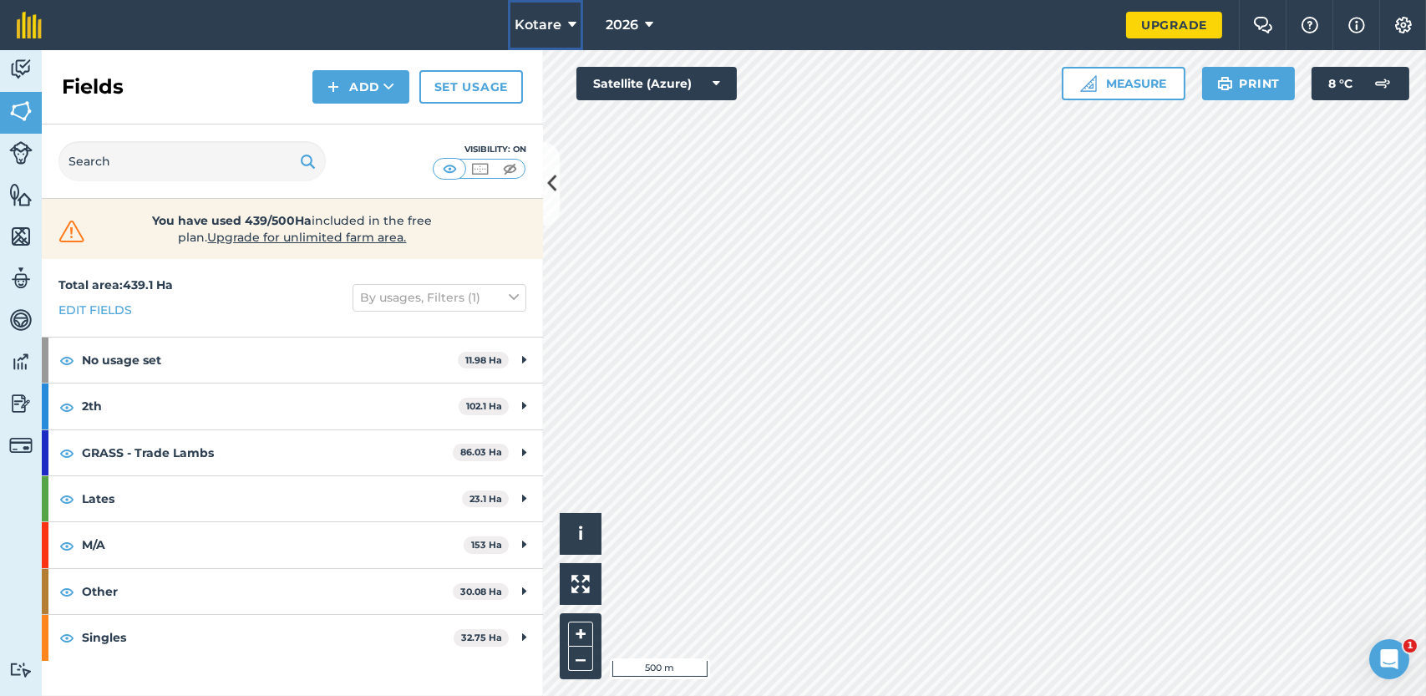
click at [571, 18] on icon at bounding box center [572, 25] width 8 height 20
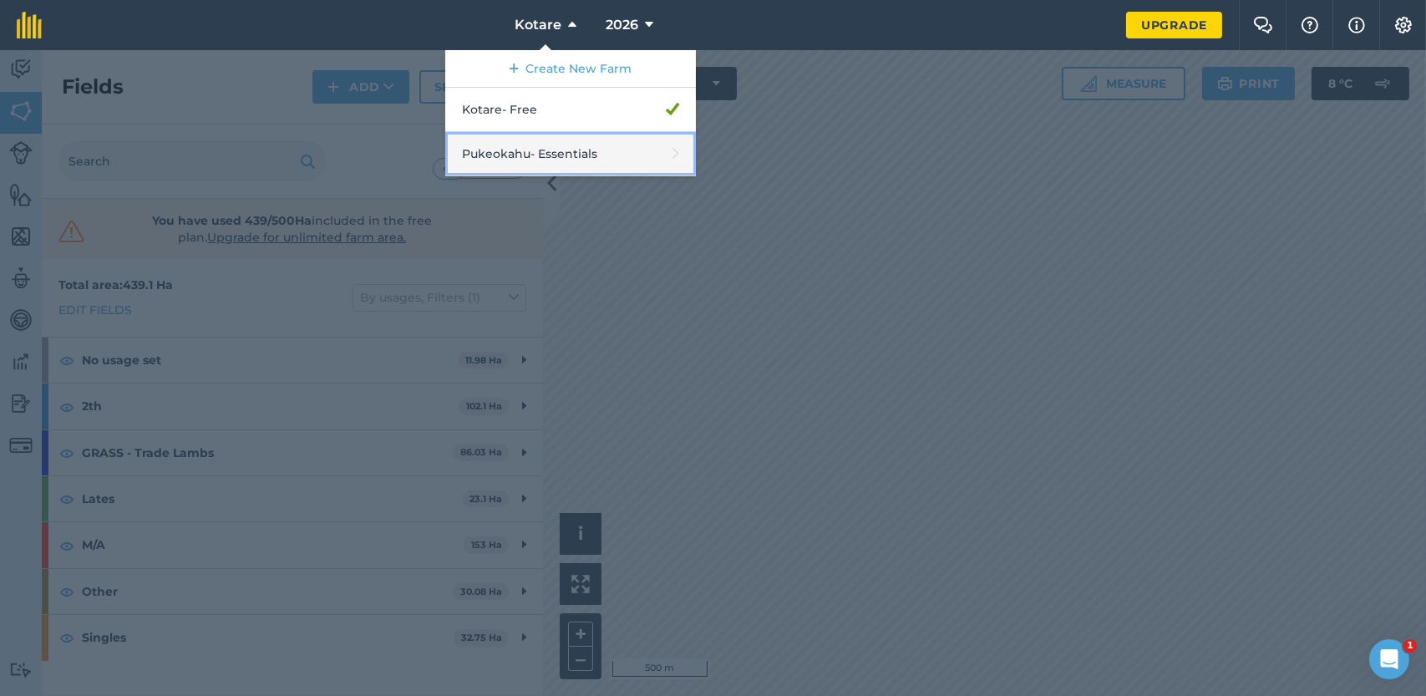
click at [571, 153] on link "Pukeokahu - Essentials" at bounding box center [570, 154] width 251 height 44
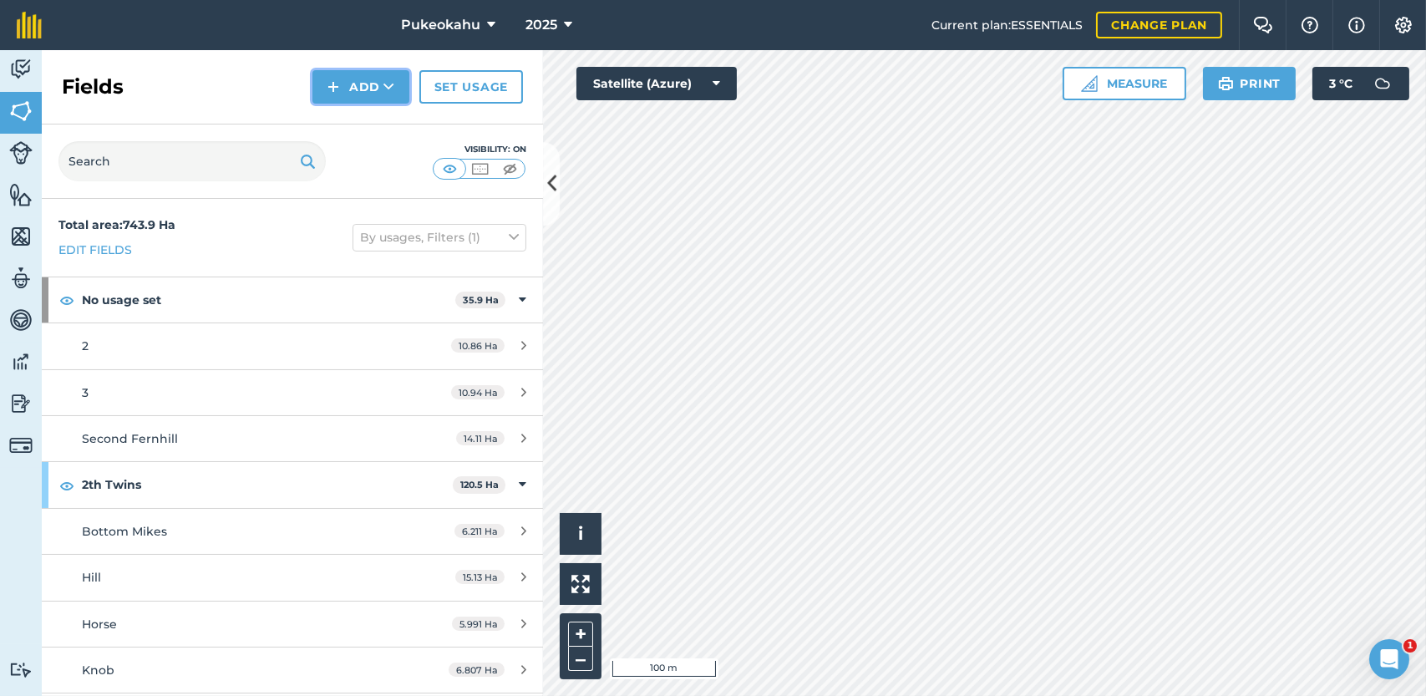
click at [356, 93] on button "Add" at bounding box center [360, 86] width 97 height 33
click at [366, 116] on link "Draw" at bounding box center [361, 124] width 92 height 37
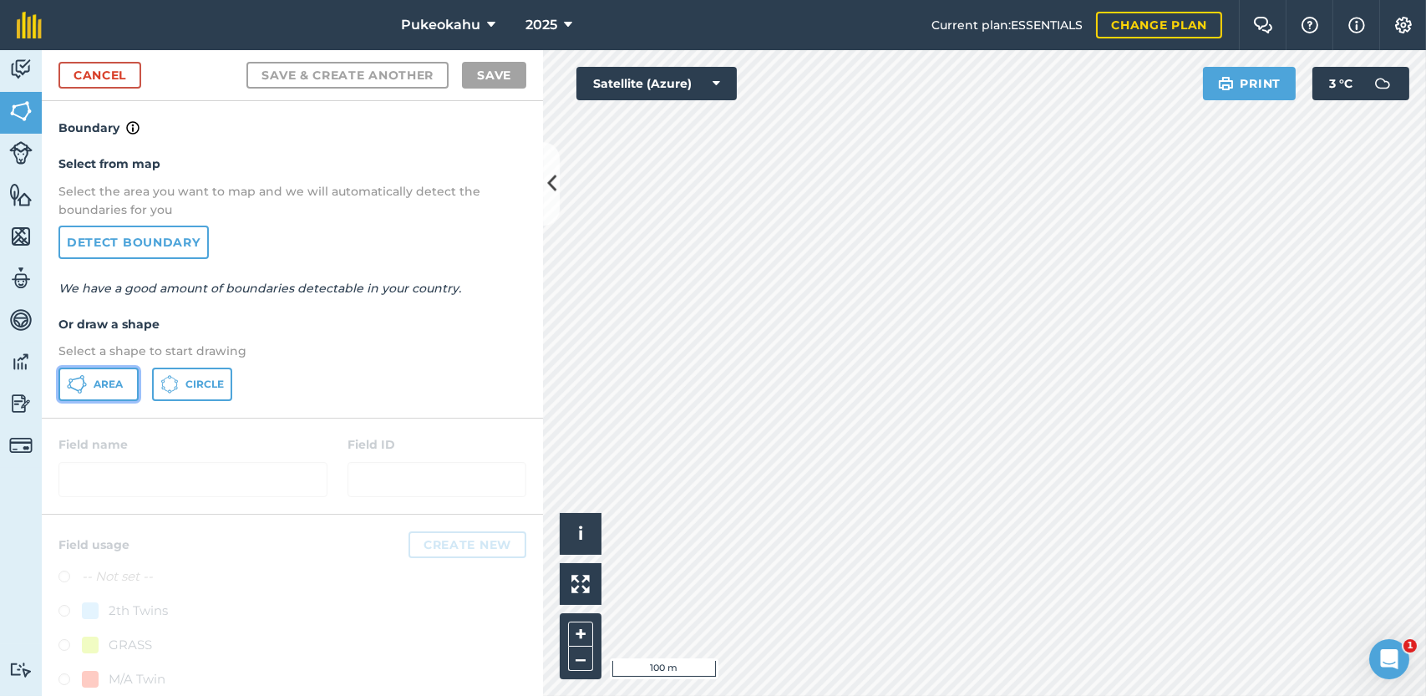
click at [109, 396] on button "Area" at bounding box center [98, 384] width 80 height 33
click at [574, 640] on button "+" at bounding box center [580, 634] width 25 height 25
click at [860, 37] on div "Pukeokahu 2025 Current plan : ESSENTIALS Change plan Farm Chat Help Info Settin…" at bounding box center [713, 348] width 1426 height 696
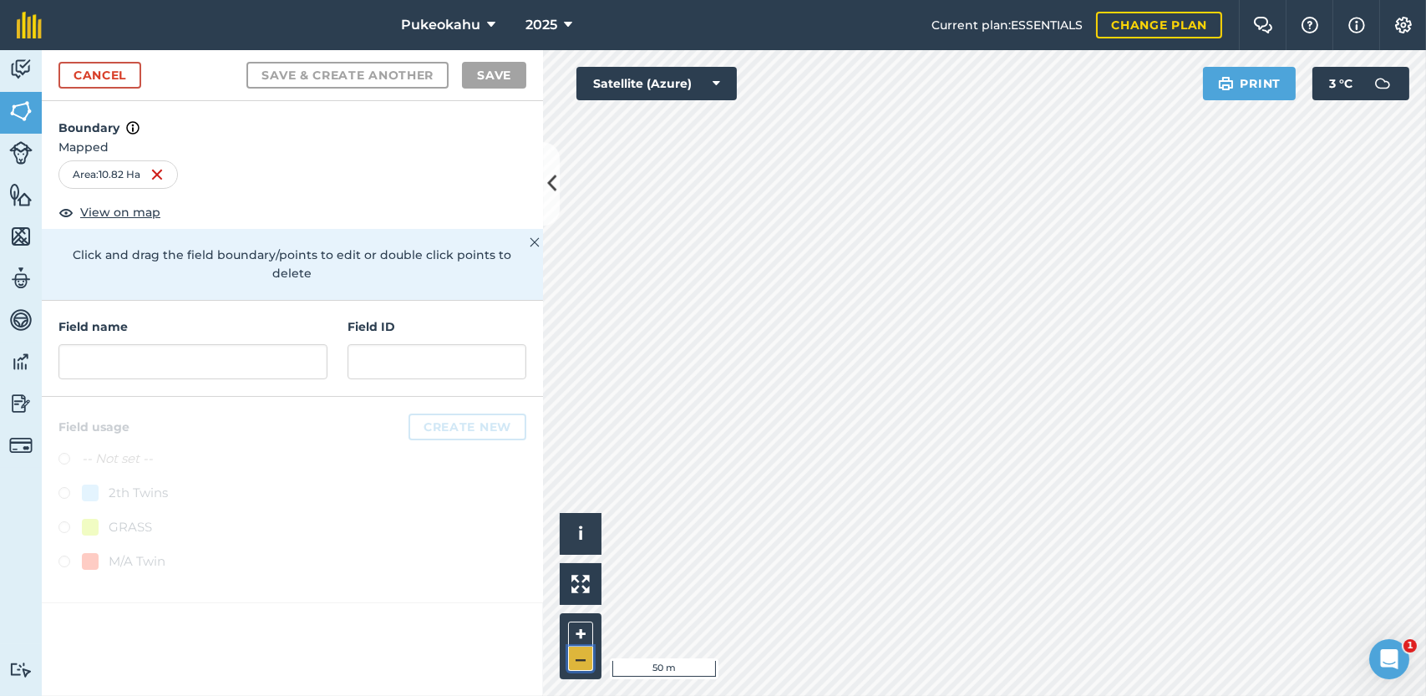
click at [581, 666] on button "–" at bounding box center [580, 659] width 25 height 24
click at [211, 344] on input "text" at bounding box center [192, 361] width 269 height 35
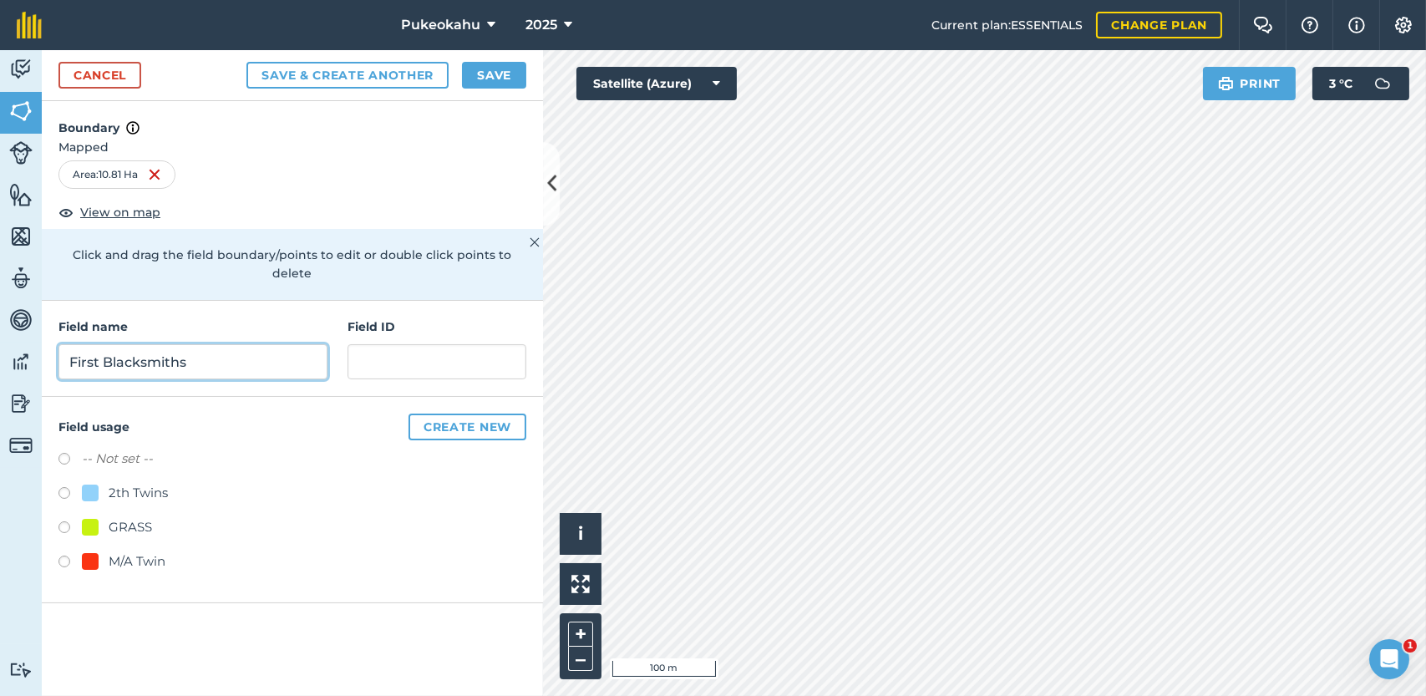
type input "First Blacksmiths"
click at [63, 453] on label at bounding box center [69, 461] width 23 height 17
radio input "true"
click at [480, 75] on button "Save" at bounding box center [494, 75] width 64 height 27
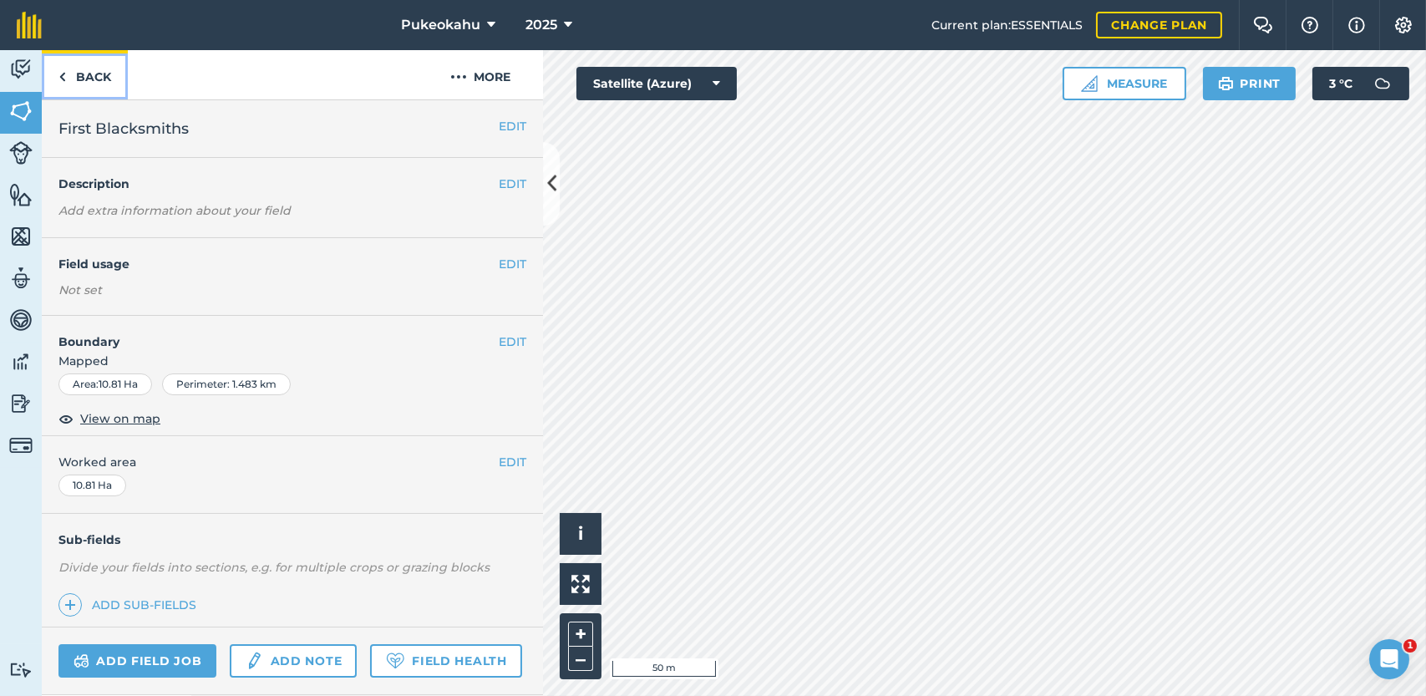
click at [94, 72] on link "Back" at bounding box center [85, 74] width 86 height 49
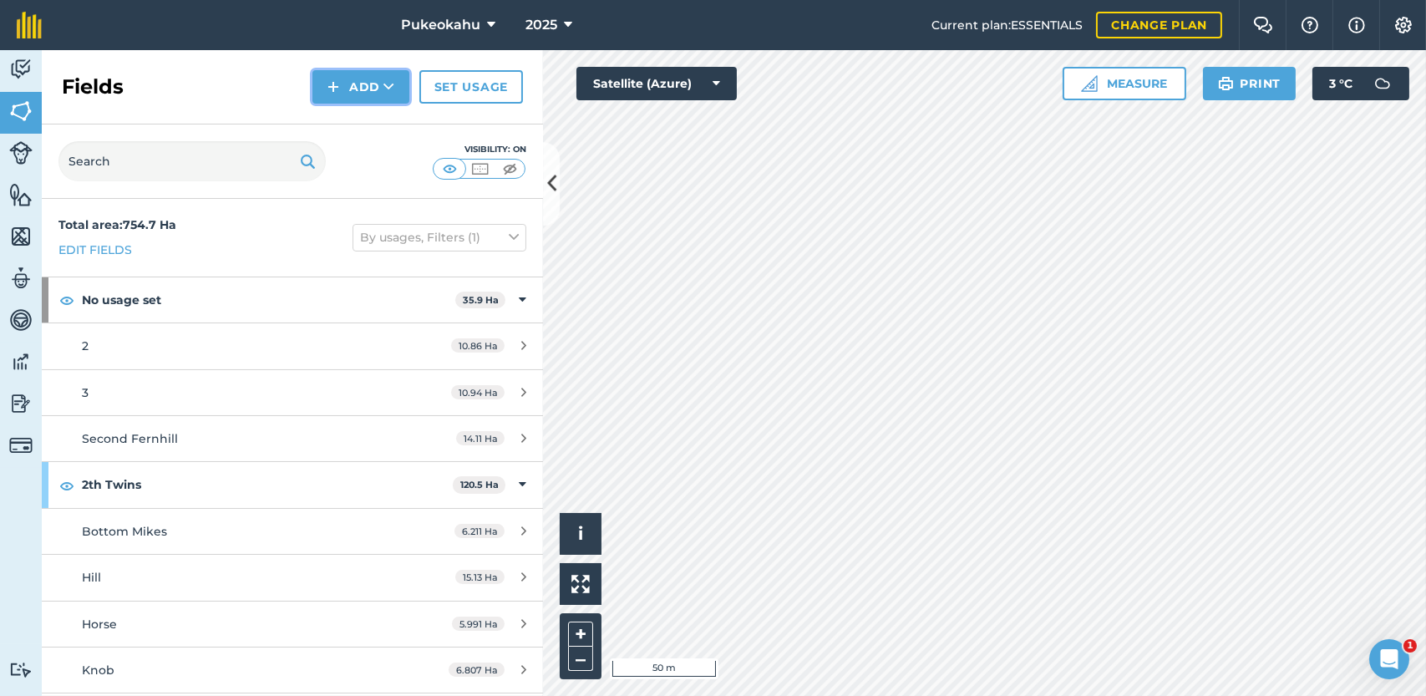
click at [351, 90] on button "Add" at bounding box center [360, 86] width 97 height 33
click at [347, 122] on link "Draw" at bounding box center [361, 124] width 92 height 37
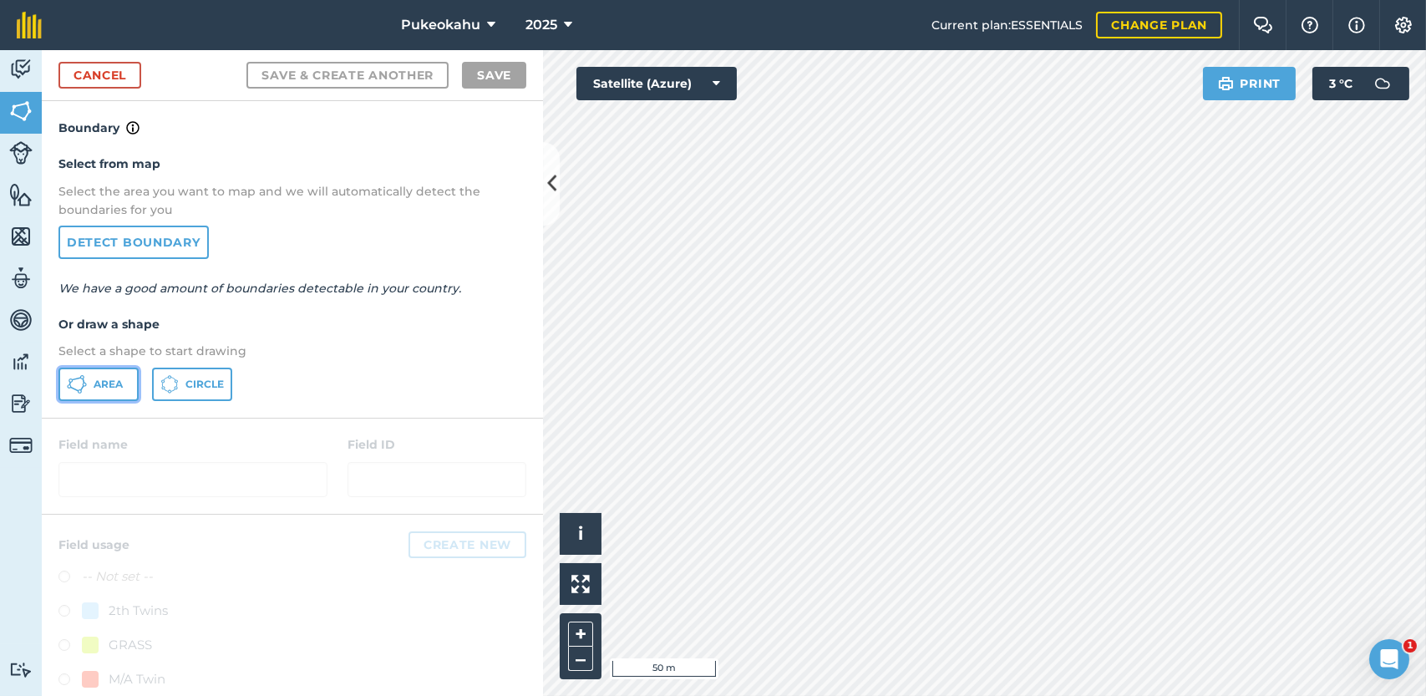
click at [103, 379] on span "Area" at bounding box center [108, 384] width 29 height 13
click at [582, 628] on button "+" at bounding box center [580, 634] width 25 height 25
click at [583, 627] on button "+" at bounding box center [580, 634] width 25 height 25
click at [575, 660] on button "–" at bounding box center [580, 659] width 25 height 24
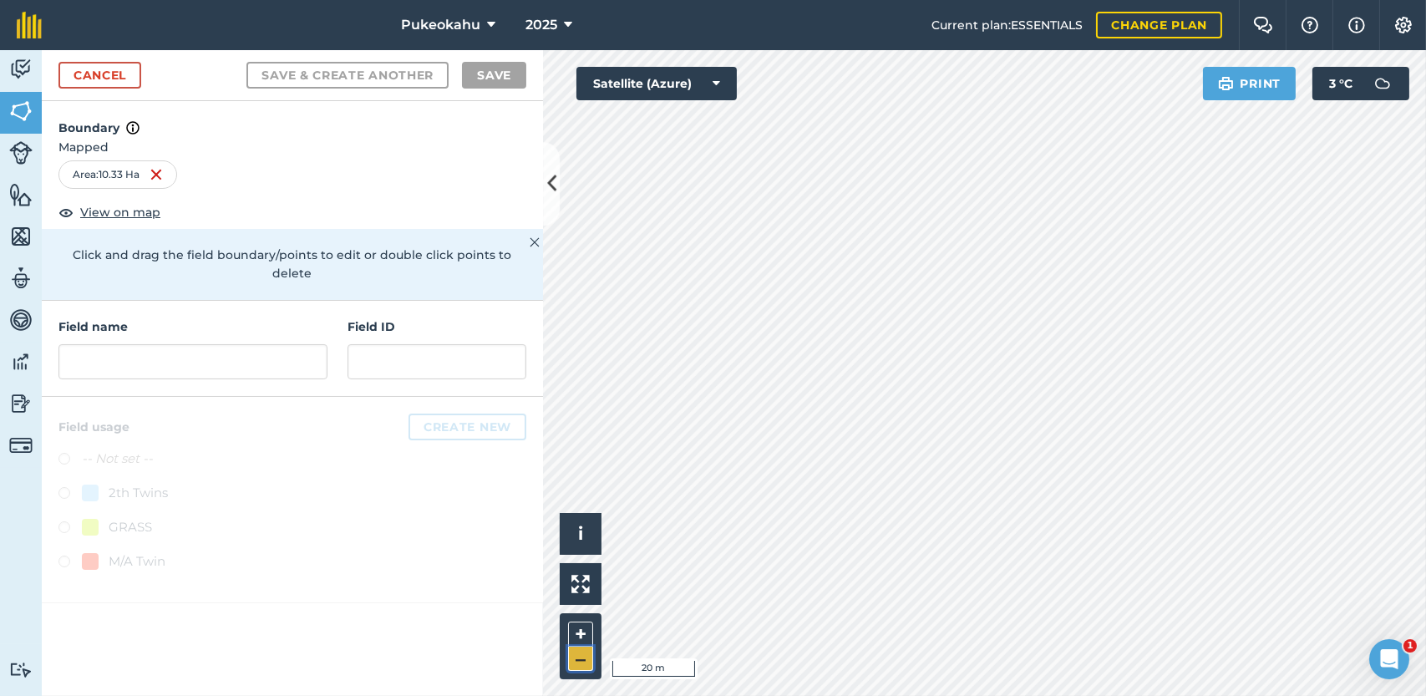
click at [582, 656] on button "–" at bounding box center [580, 659] width 25 height 24
click at [169, 344] on input "text" at bounding box center [192, 361] width 269 height 35
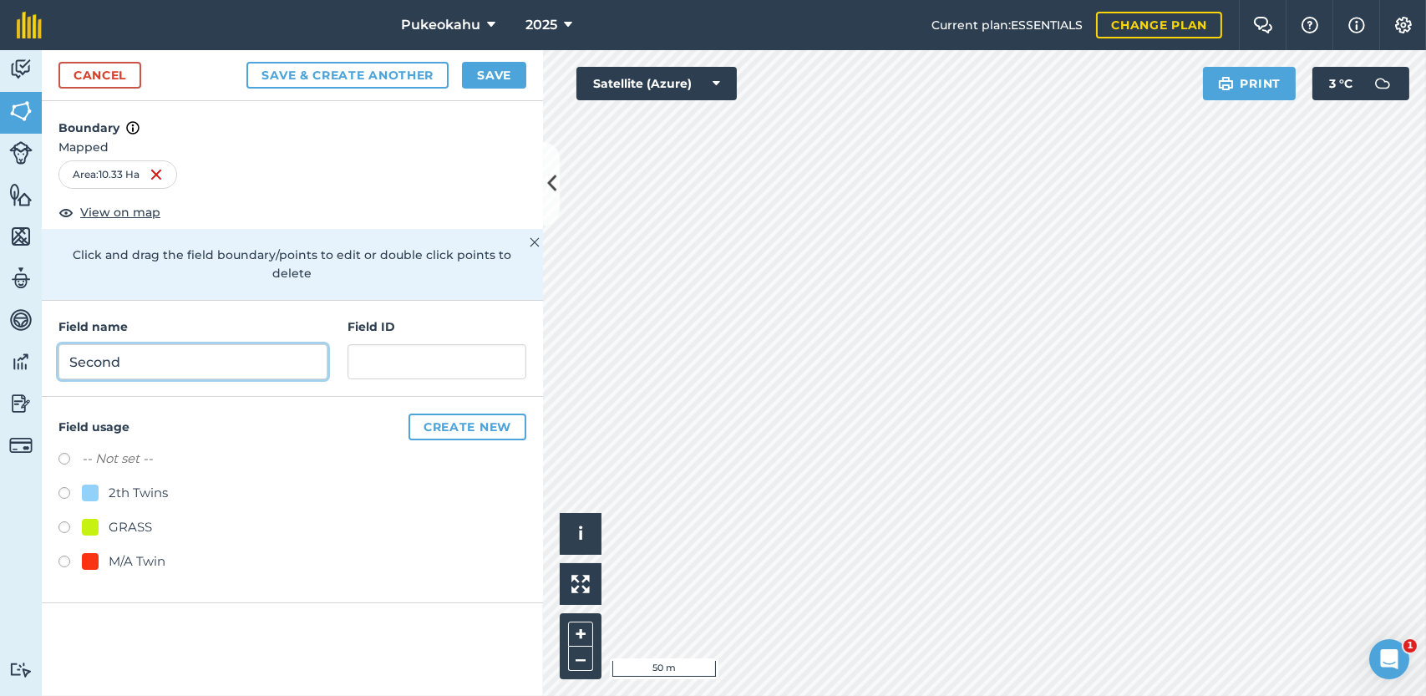
click at [169, 344] on input "Second" at bounding box center [192, 361] width 269 height 35
type input "Second Blacksmiths"
click at [63, 453] on label at bounding box center [69, 461] width 23 height 17
radio input "true"
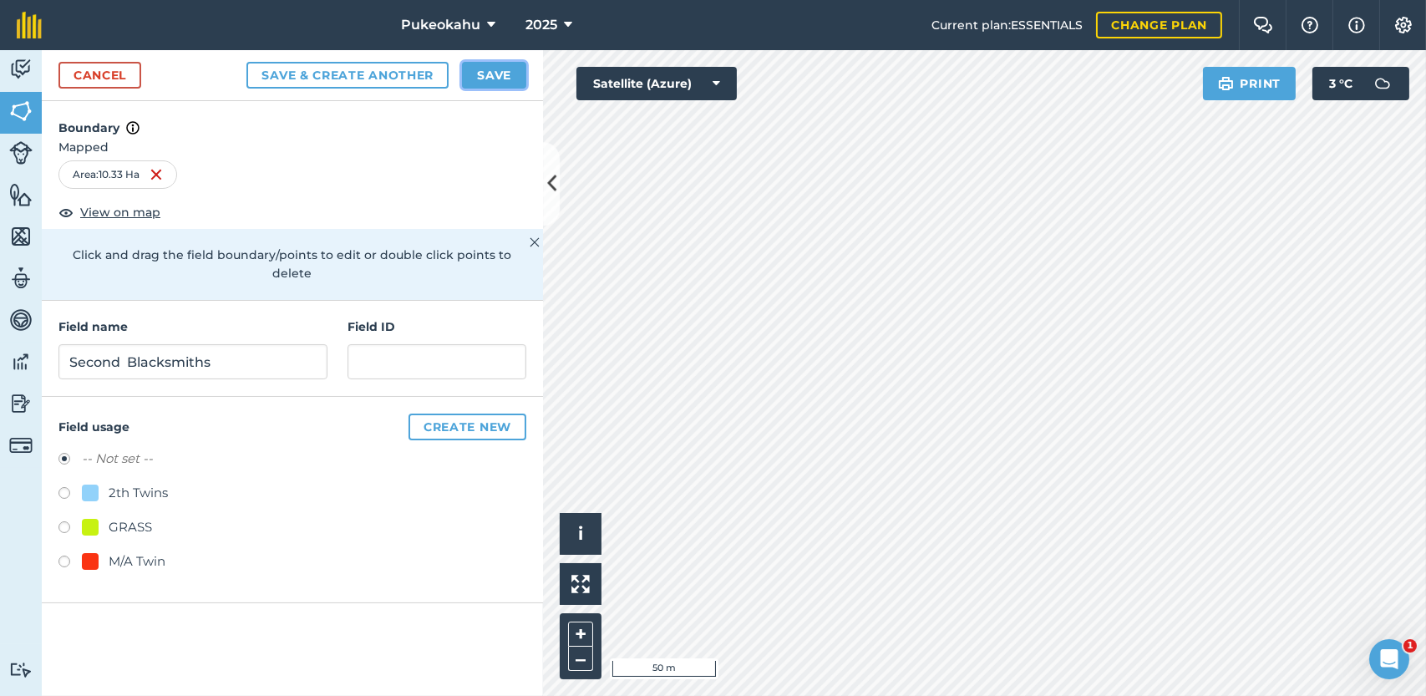
click at [477, 77] on button "Save" at bounding box center [494, 75] width 64 height 27
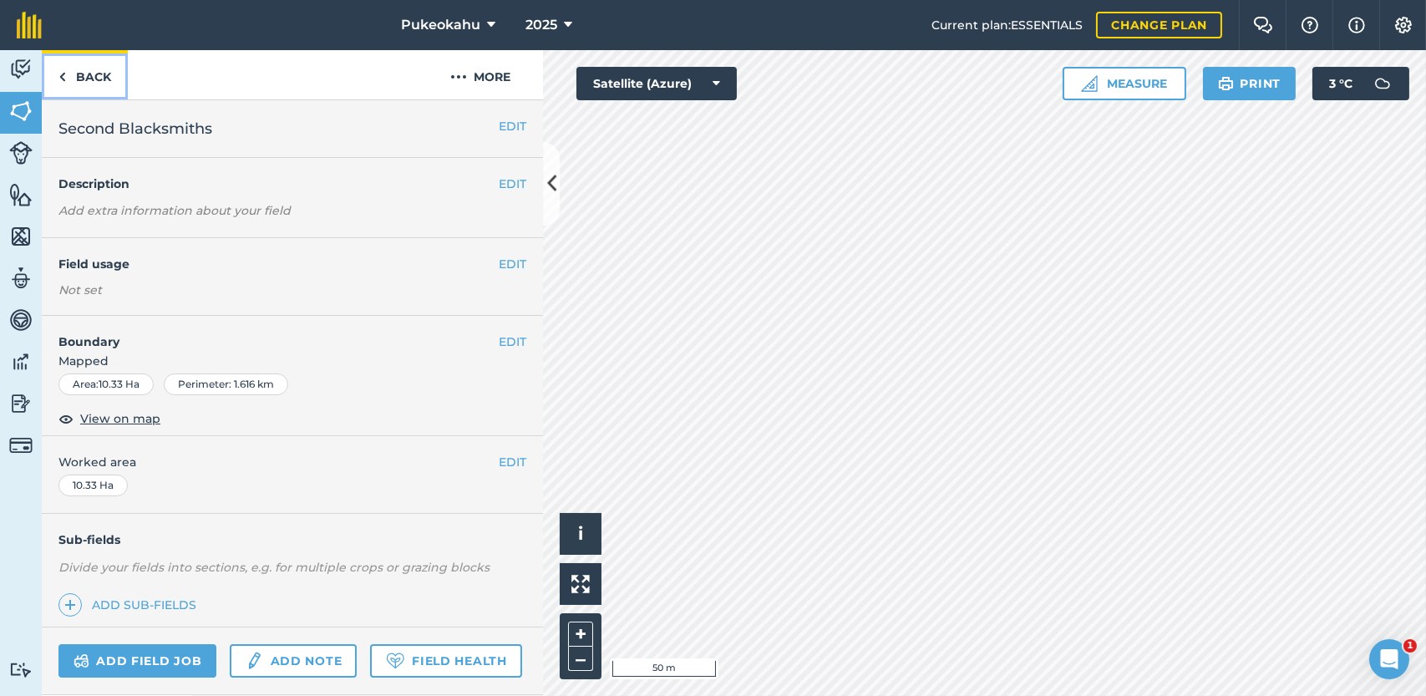
click at [74, 65] on link "Back" at bounding box center [85, 74] width 86 height 49
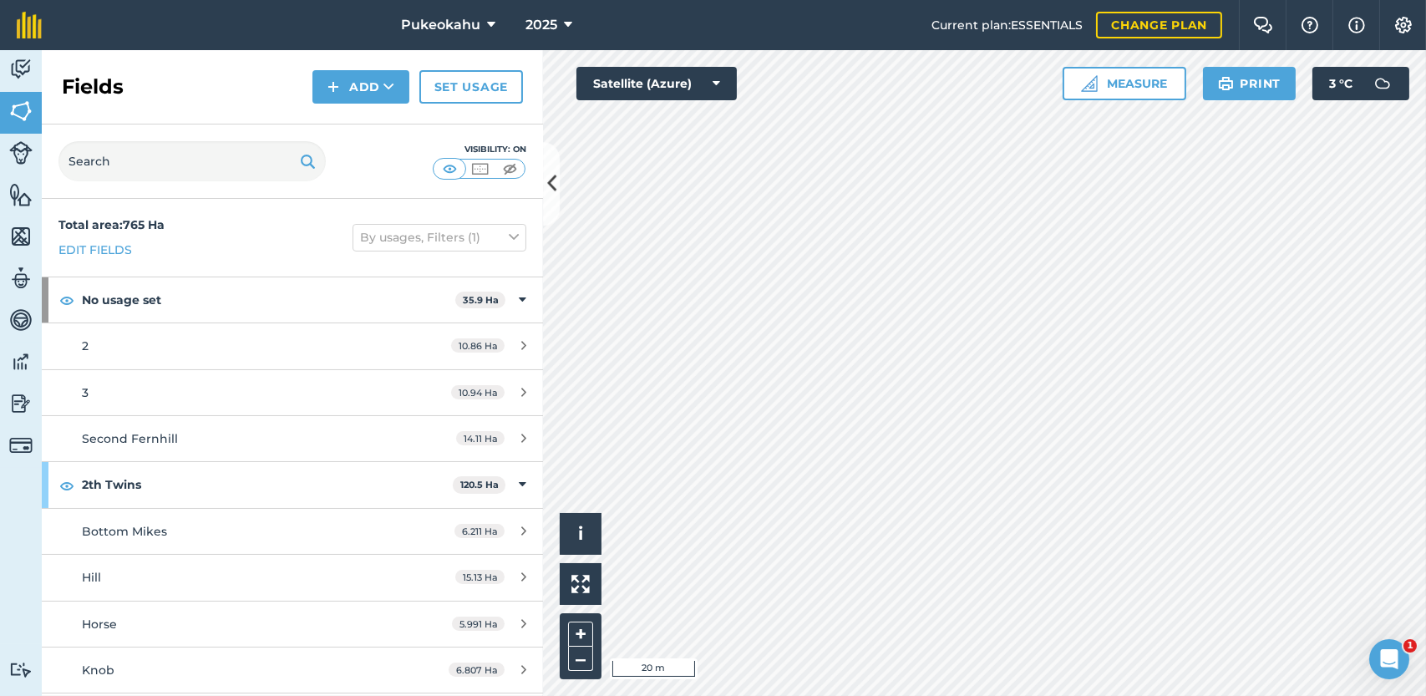
click at [358, 68] on div "Fields Add Set usage" at bounding box center [292, 87] width 501 height 74
click at [359, 78] on button "Add" at bounding box center [360, 86] width 97 height 33
click at [348, 119] on link "Draw" at bounding box center [361, 124] width 92 height 37
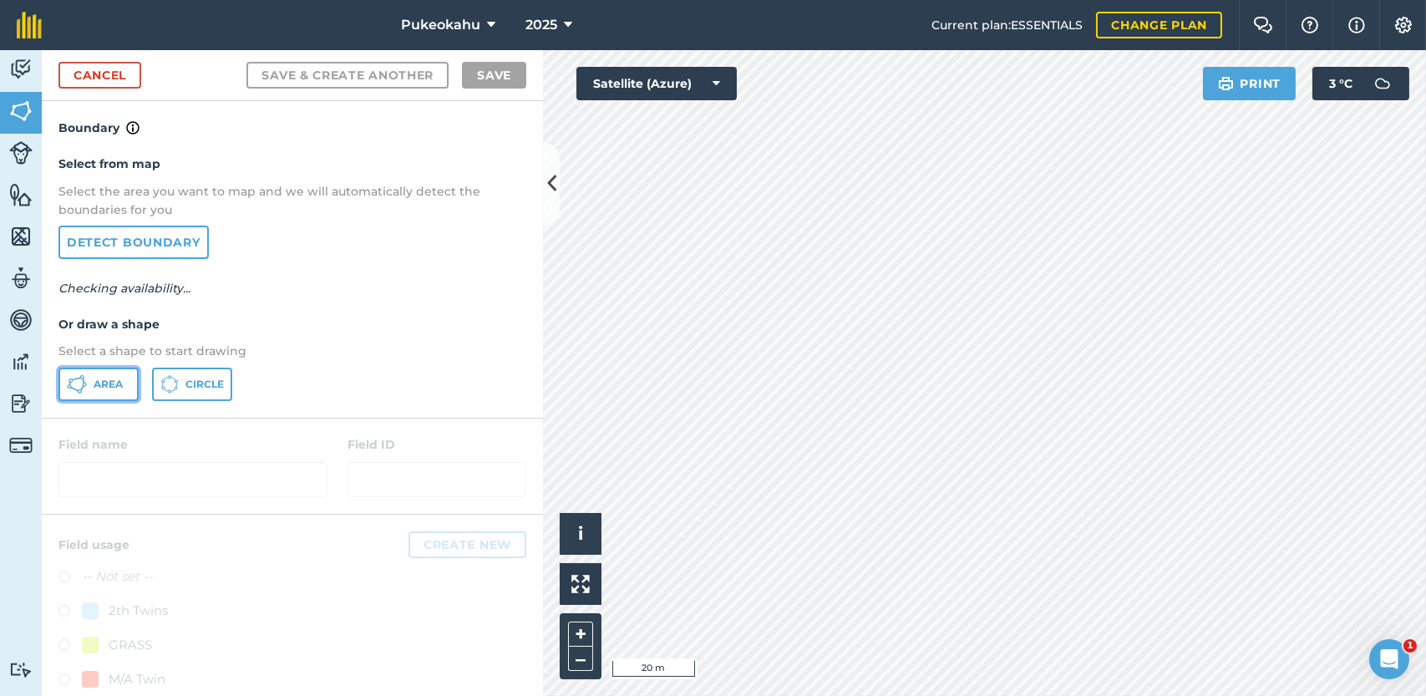
click at [115, 383] on span "Area" at bounding box center [108, 384] width 29 height 13
click at [575, 662] on button "–" at bounding box center [580, 659] width 25 height 24
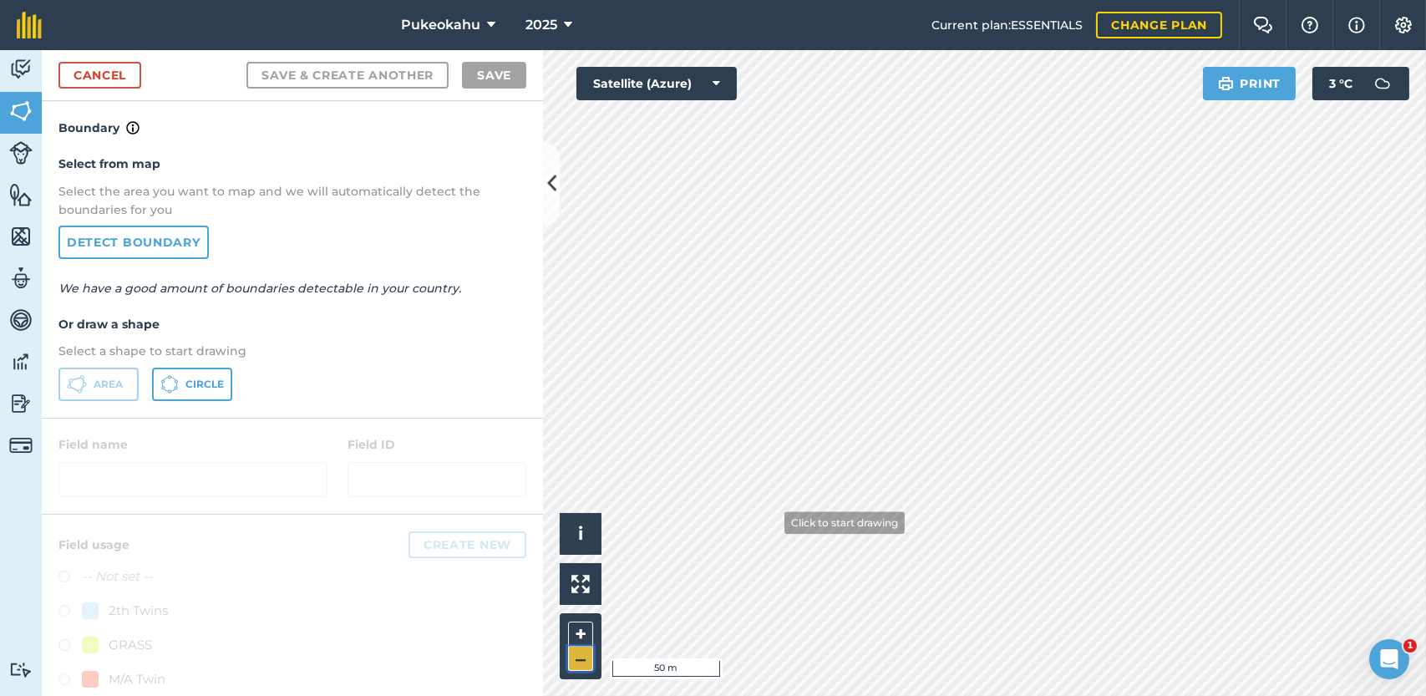
click at [575, 662] on button "–" at bounding box center [580, 659] width 25 height 24
click at [586, 627] on button "+" at bounding box center [580, 634] width 25 height 25
click at [581, 631] on button "+" at bounding box center [580, 634] width 25 height 25
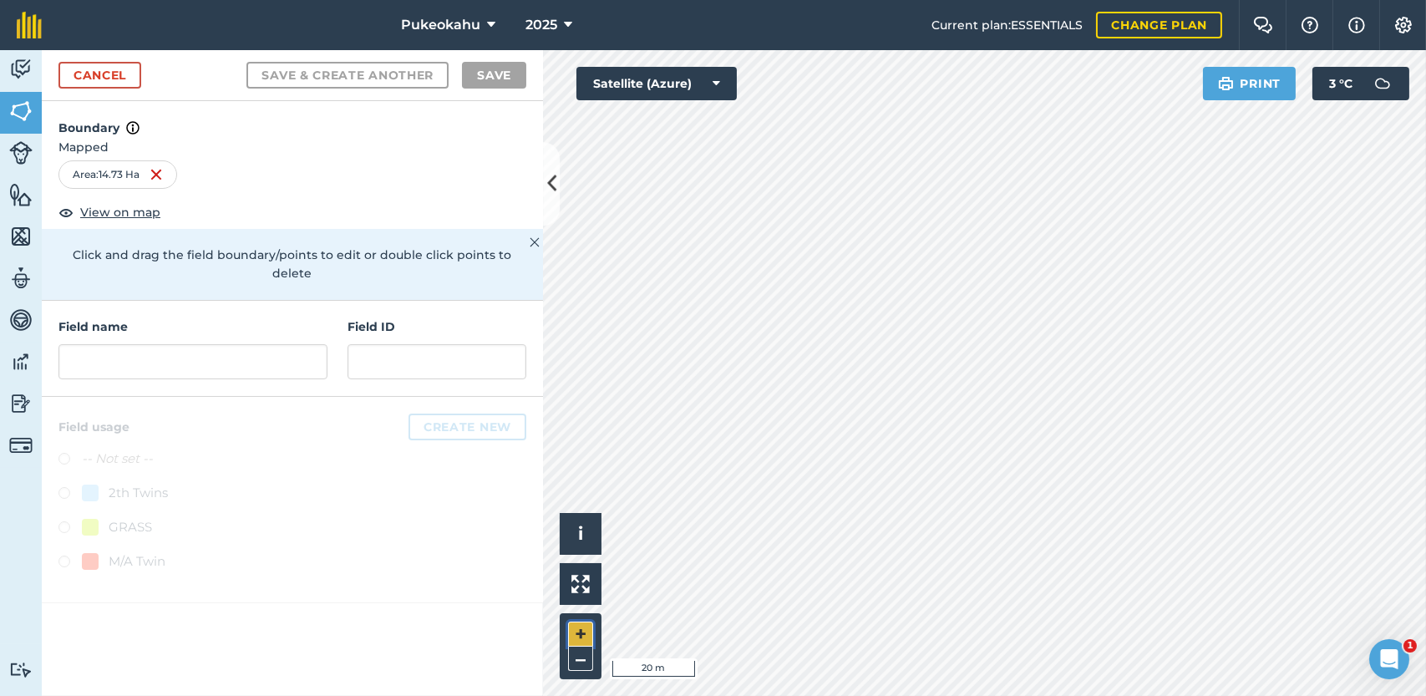
click at [577, 627] on button "+" at bounding box center [580, 634] width 25 height 25
click at [211, 346] on input "text" at bounding box center [192, 361] width 269 height 35
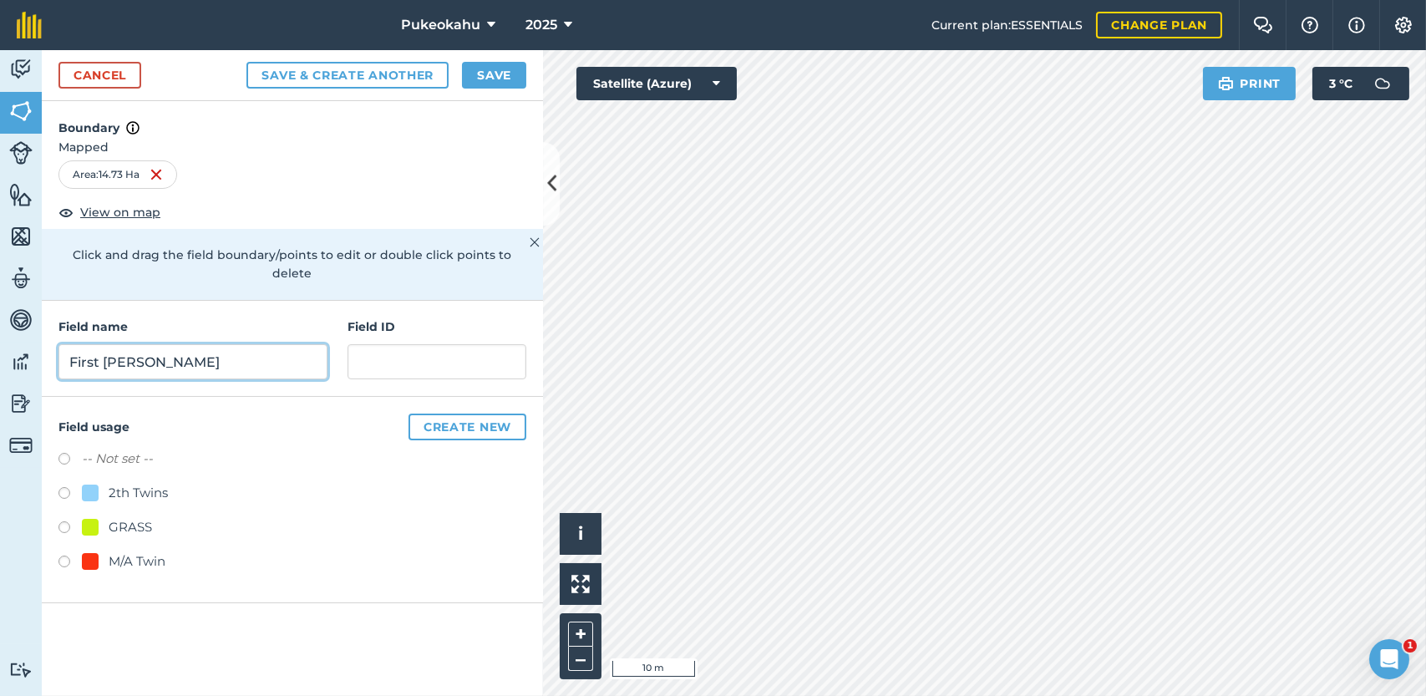
type input "First [PERSON_NAME]"
click at [63, 453] on label at bounding box center [69, 461] width 23 height 17
radio input "true"
click at [493, 72] on button "Save" at bounding box center [494, 75] width 64 height 27
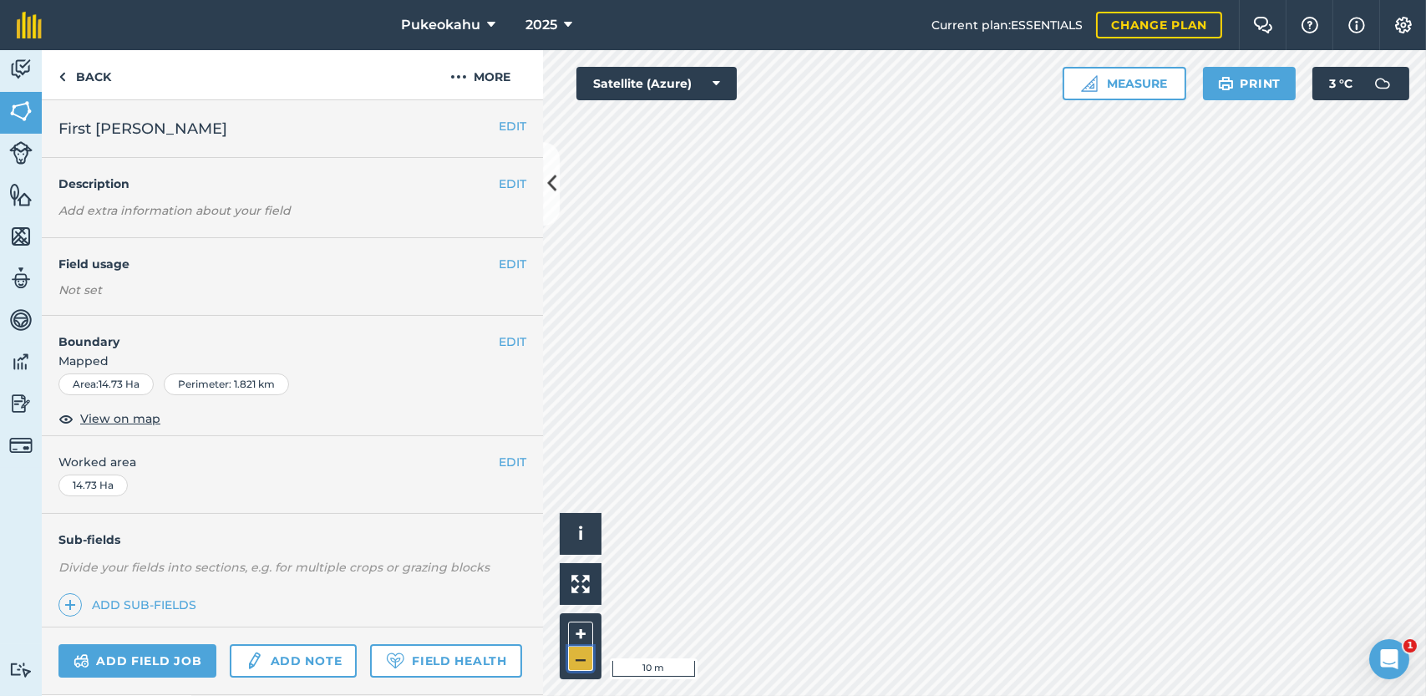
click at [585, 662] on button "–" at bounding box center [580, 659] width 25 height 24
click at [582, 661] on button "–" at bounding box center [580, 659] width 25 height 24
click at [580, 661] on button "–" at bounding box center [580, 659] width 25 height 24
click at [579, 652] on button "–" at bounding box center [580, 659] width 25 height 24
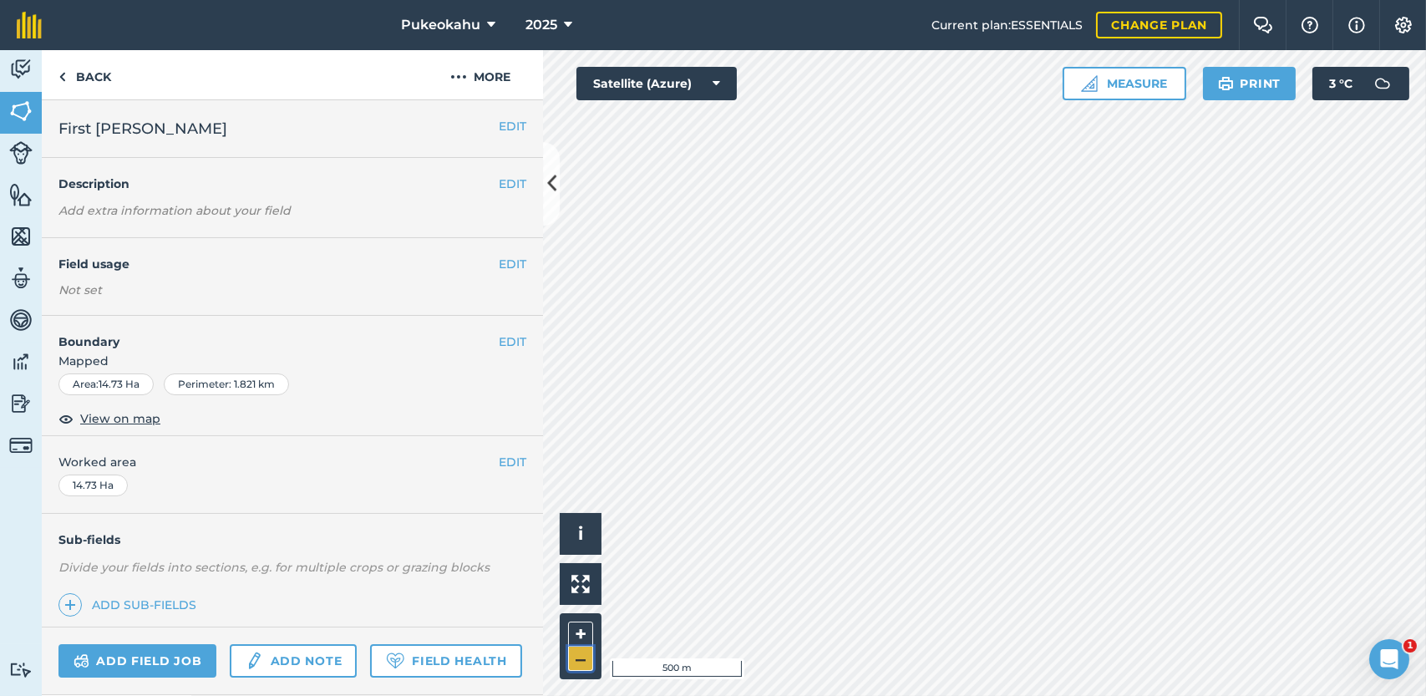
click at [576, 662] on button "–" at bounding box center [580, 659] width 25 height 24
click at [317, 642] on div "Add field job Add note Field Health" at bounding box center [292, 661] width 501 height 68
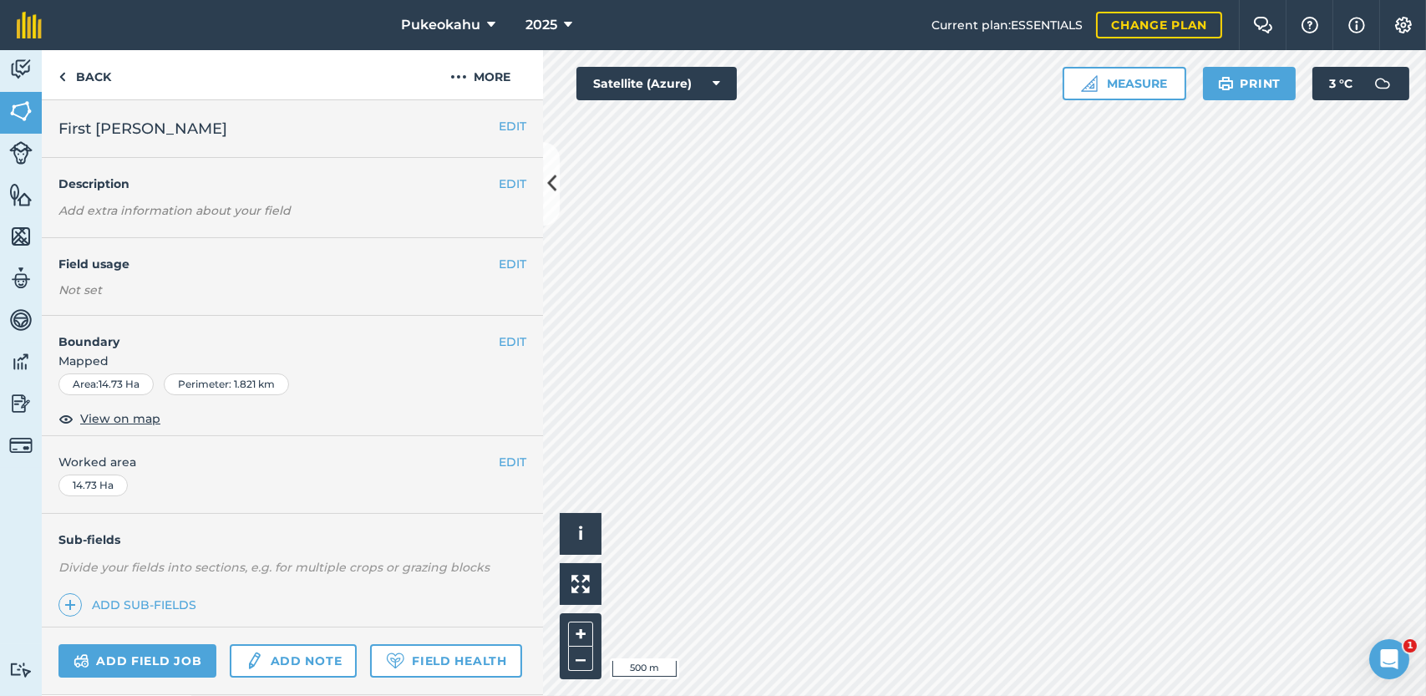
click at [0, 639] on div "Activity Fields Livestock Features Maps Team Vehicles Data Reporting Billing Tu…" at bounding box center [21, 373] width 42 height 646
click at [0, 635] on div "Activity Fields Livestock Features Maps Team Vehicles Data Reporting Billing Tu…" at bounding box center [21, 373] width 42 height 646
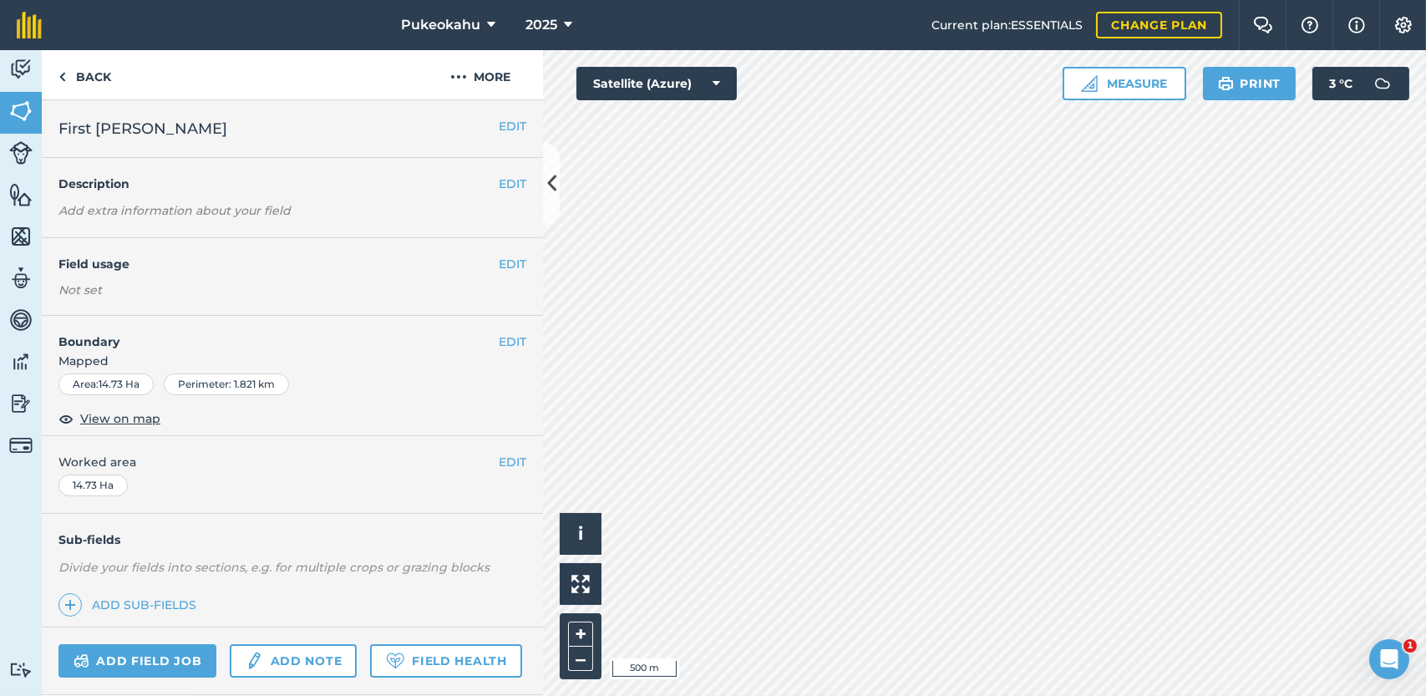
click at [126, 638] on div "Add field job Add note Field Health" at bounding box center [292, 661] width 501 height 68
click at [574, 633] on button "+" at bounding box center [580, 634] width 25 height 25
click at [580, 626] on button "+" at bounding box center [580, 634] width 25 height 25
click at [581, 624] on button "+" at bounding box center [580, 634] width 25 height 25
click at [580, 627] on button "+" at bounding box center [580, 634] width 25 height 25
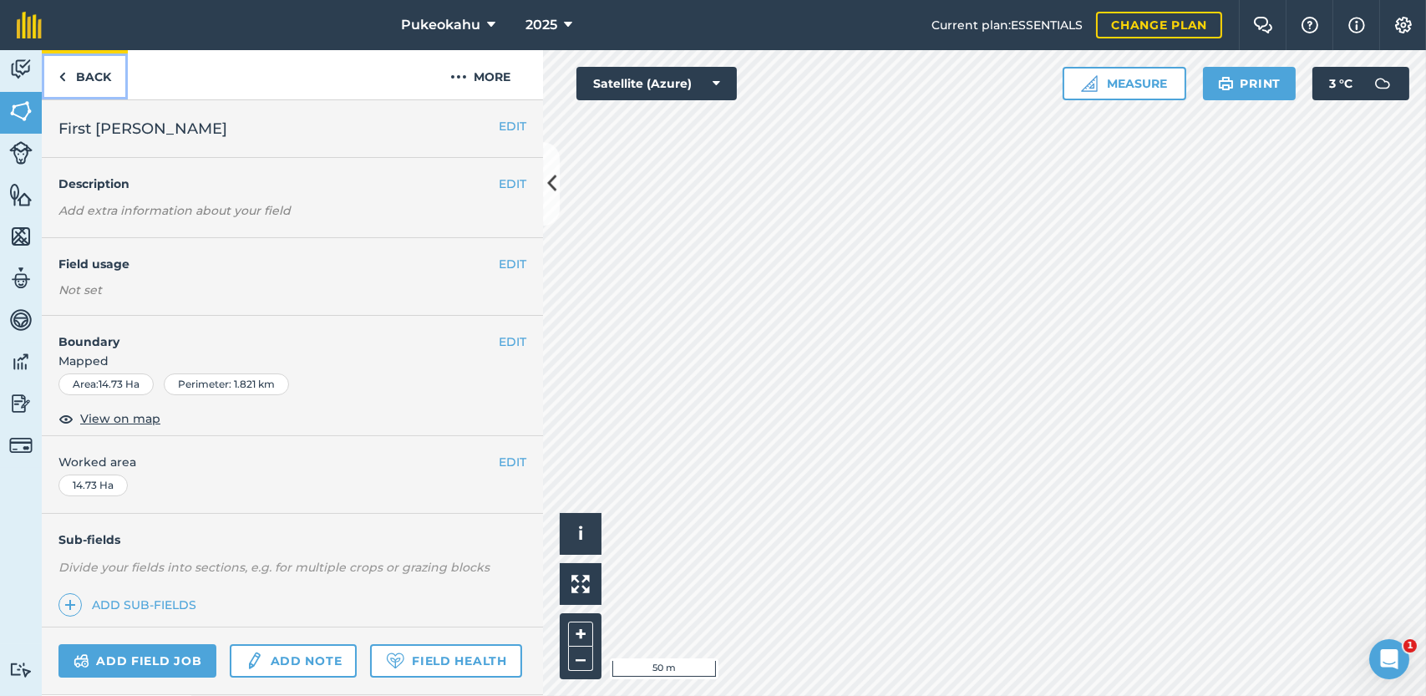
click at [75, 84] on link "Back" at bounding box center [85, 74] width 86 height 49
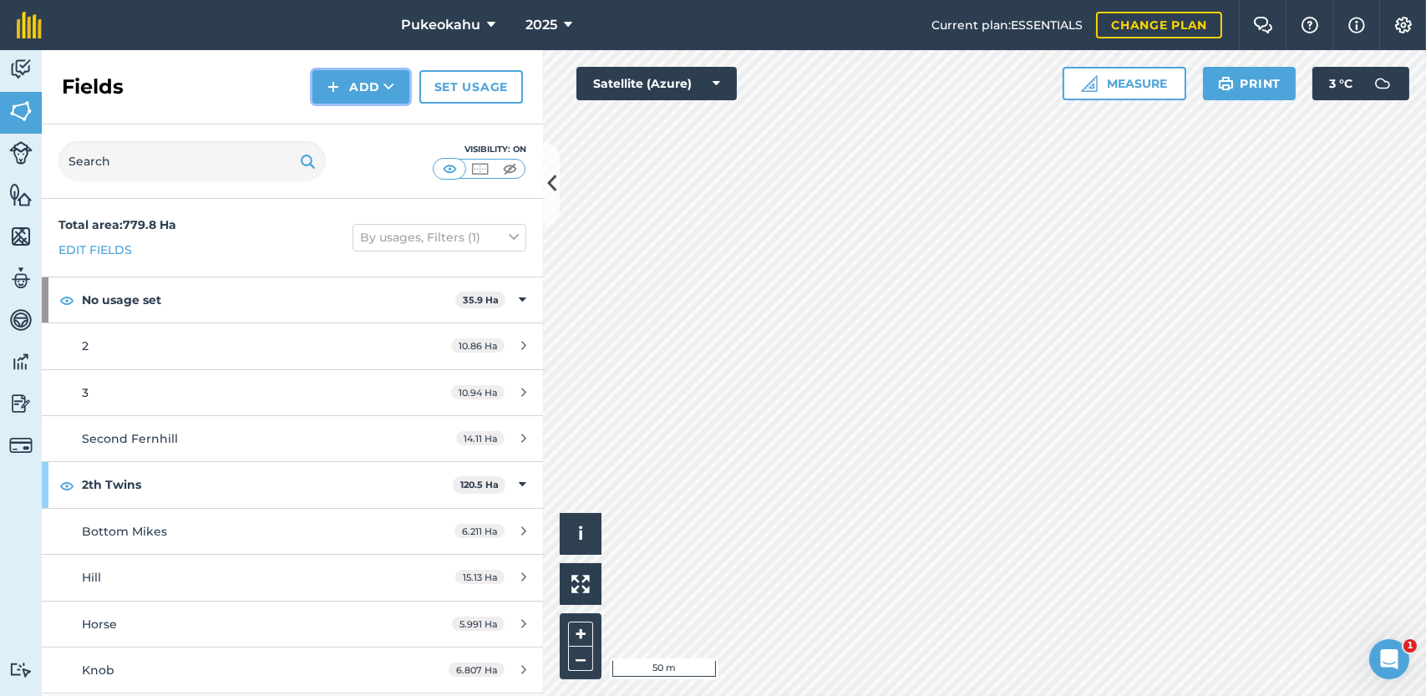
click at [373, 74] on button "Add" at bounding box center [360, 86] width 97 height 33
click at [363, 124] on link "Draw" at bounding box center [361, 124] width 92 height 37
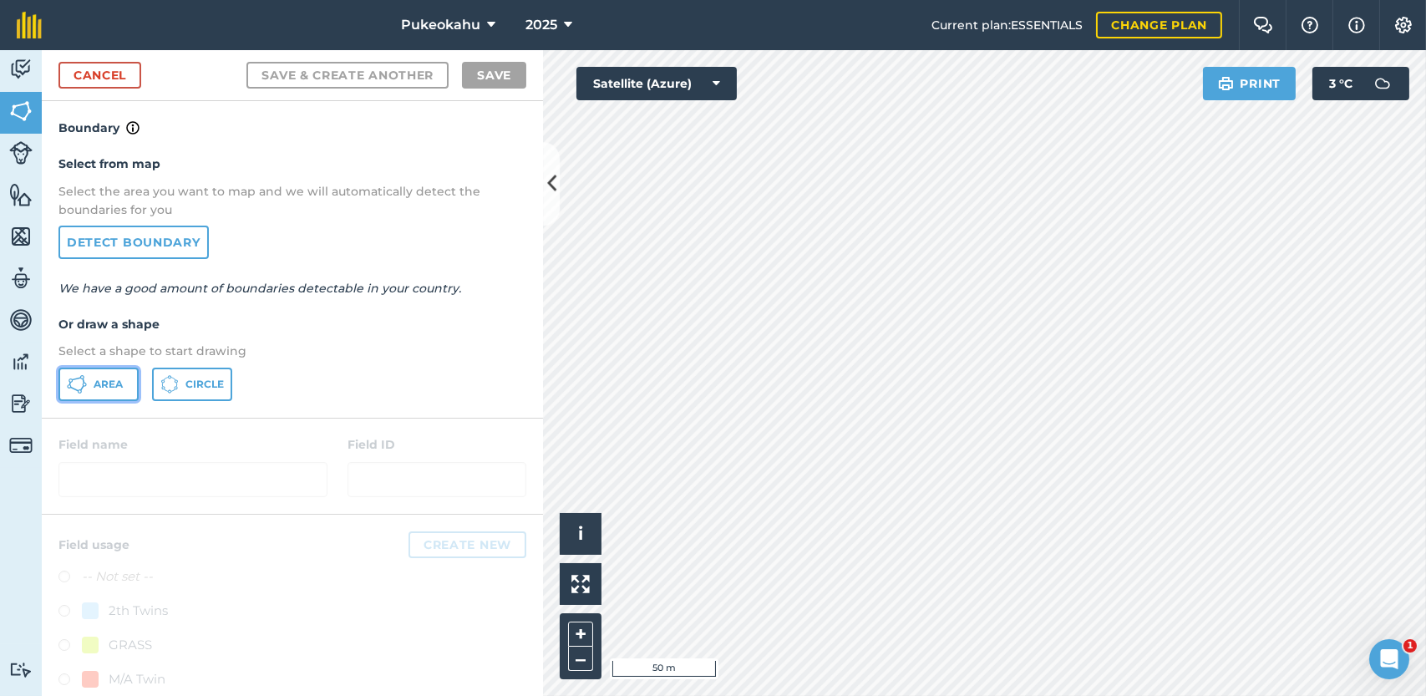
click at [136, 384] on button "Area" at bounding box center [98, 384] width 80 height 33
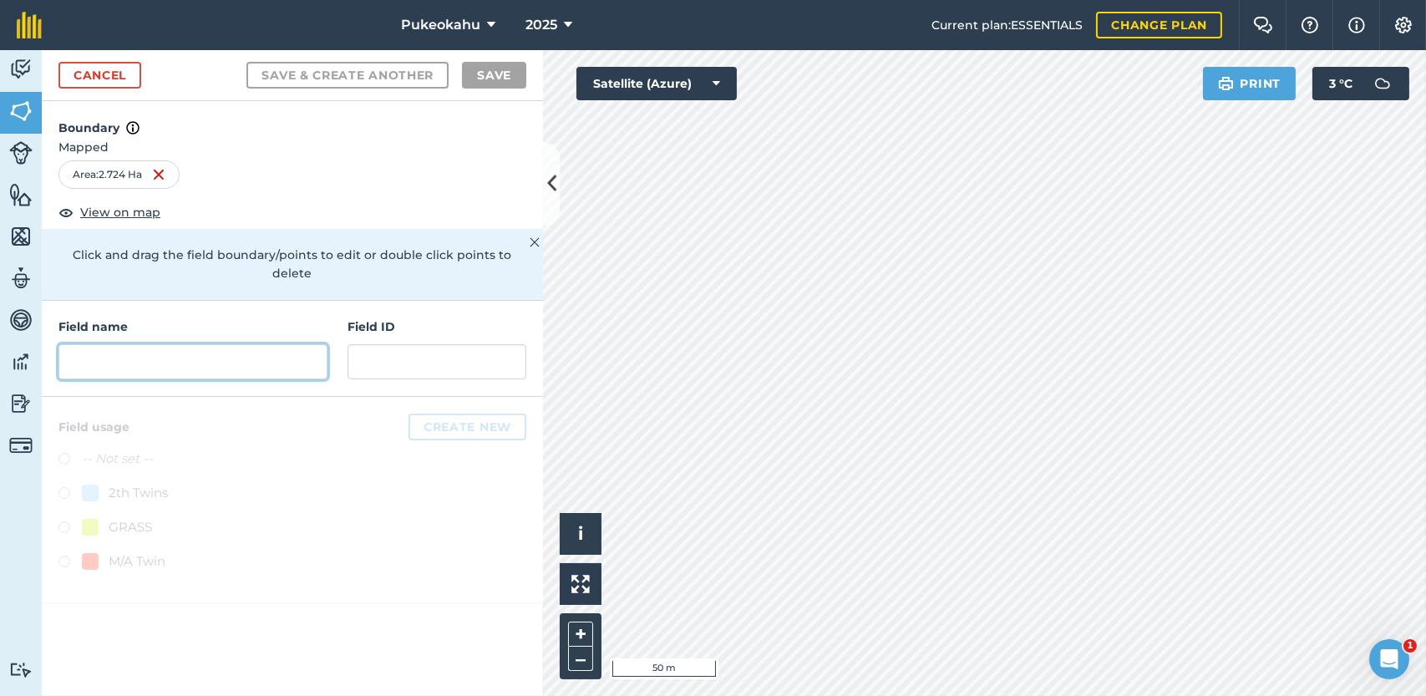
click at [221, 344] on input "text" at bounding box center [192, 361] width 269 height 35
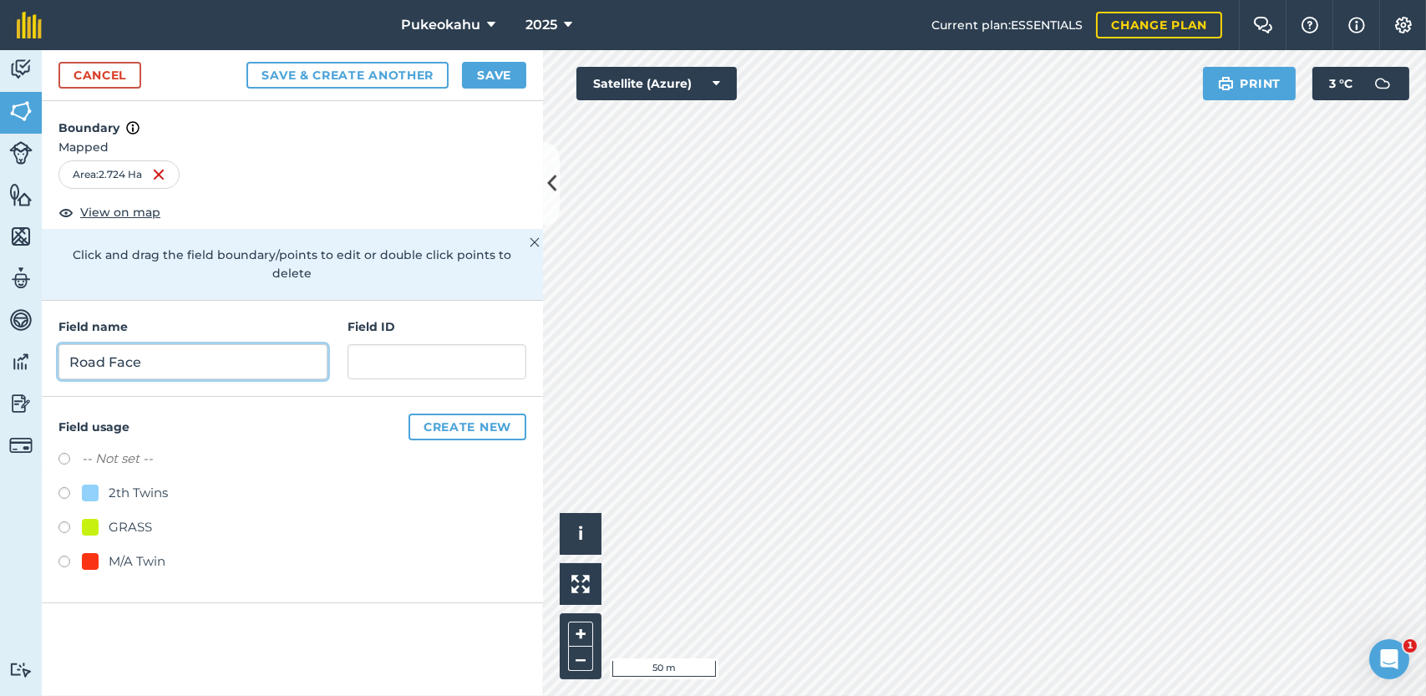
type input "Road Face"
click at [68, 453] on label at bounding box center [69, 461] width 23 height 17
radio input "true"
click at [503, 70] on button "Save" at bounding box center [494, 75] width 64 height 27
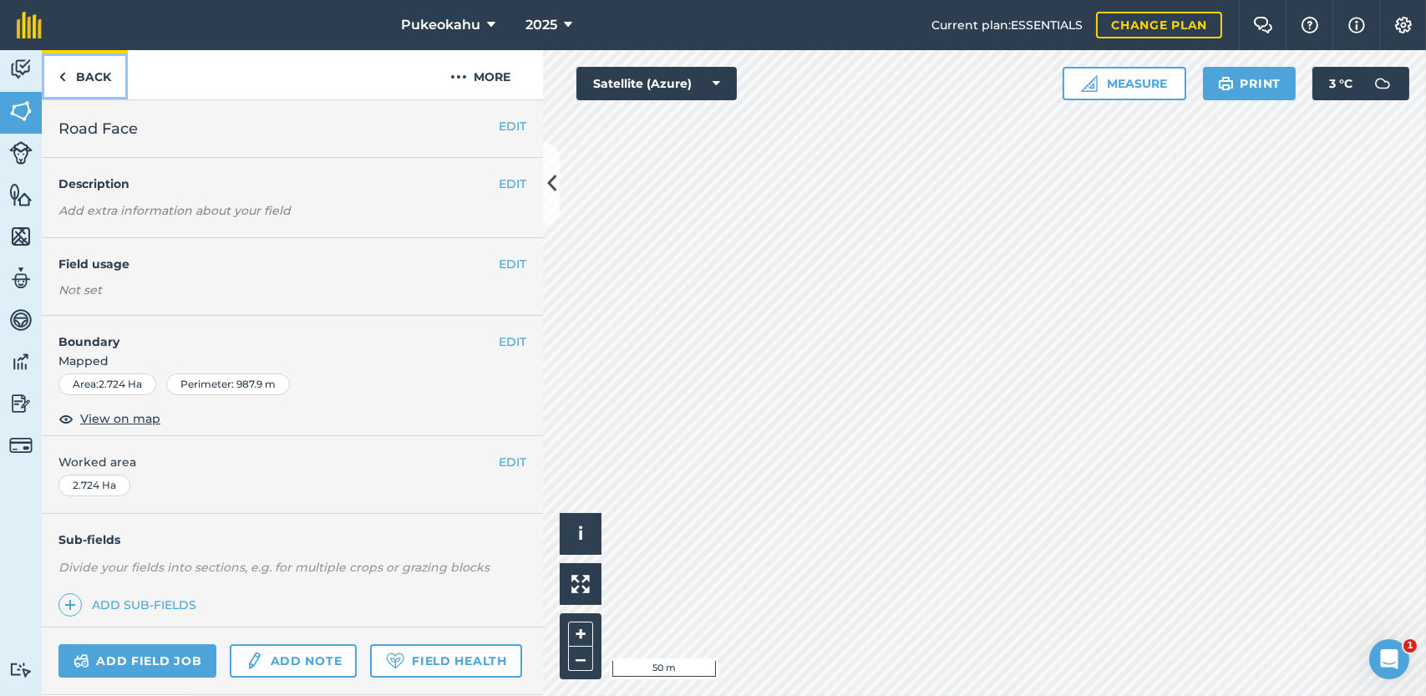
click at [80, 78] on link "Back" at bounding box center [85, 74] width 86 height 49
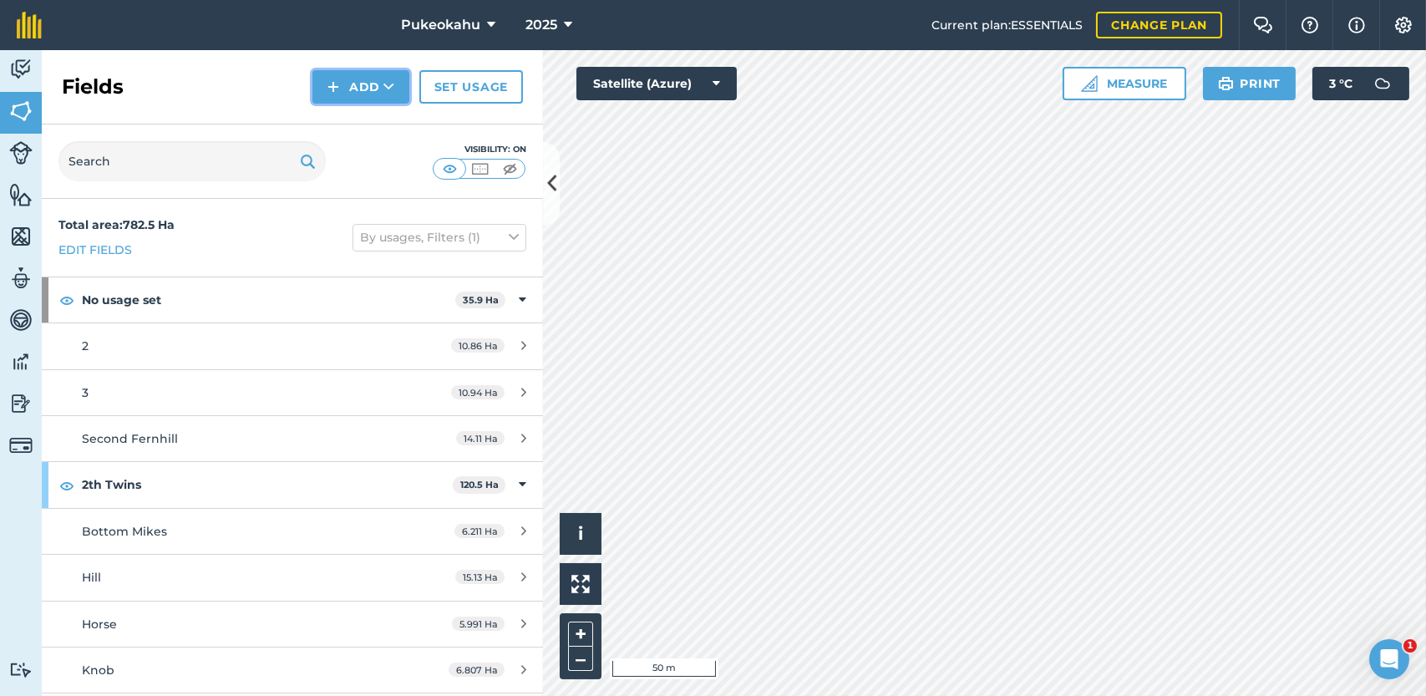
click at [345, 79] on button "Add" at bounding box center [360, 86] width 97 height 33
click at [362, 118] on link "Draw" at bounding box center [361, 124] width 92 height 37
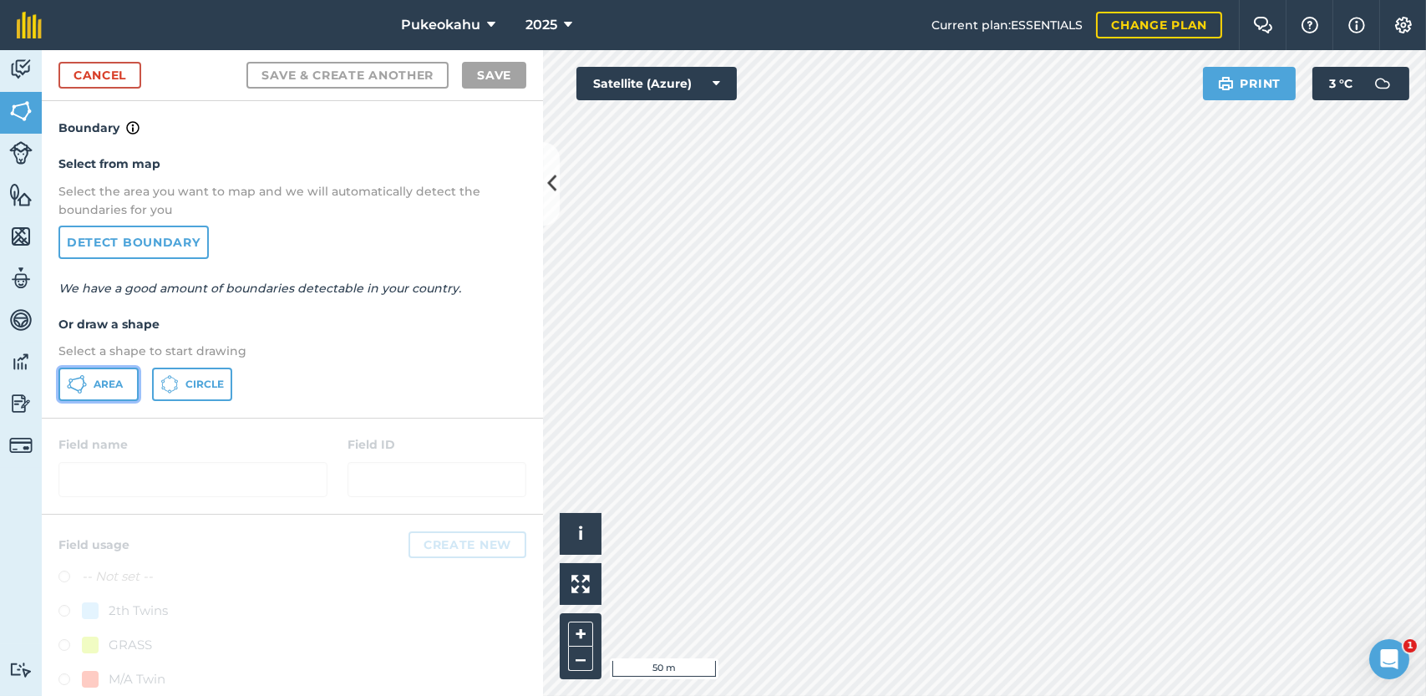
click at [104, 388] on span "Area" at bounding box center [108, 384] width 29 height 13
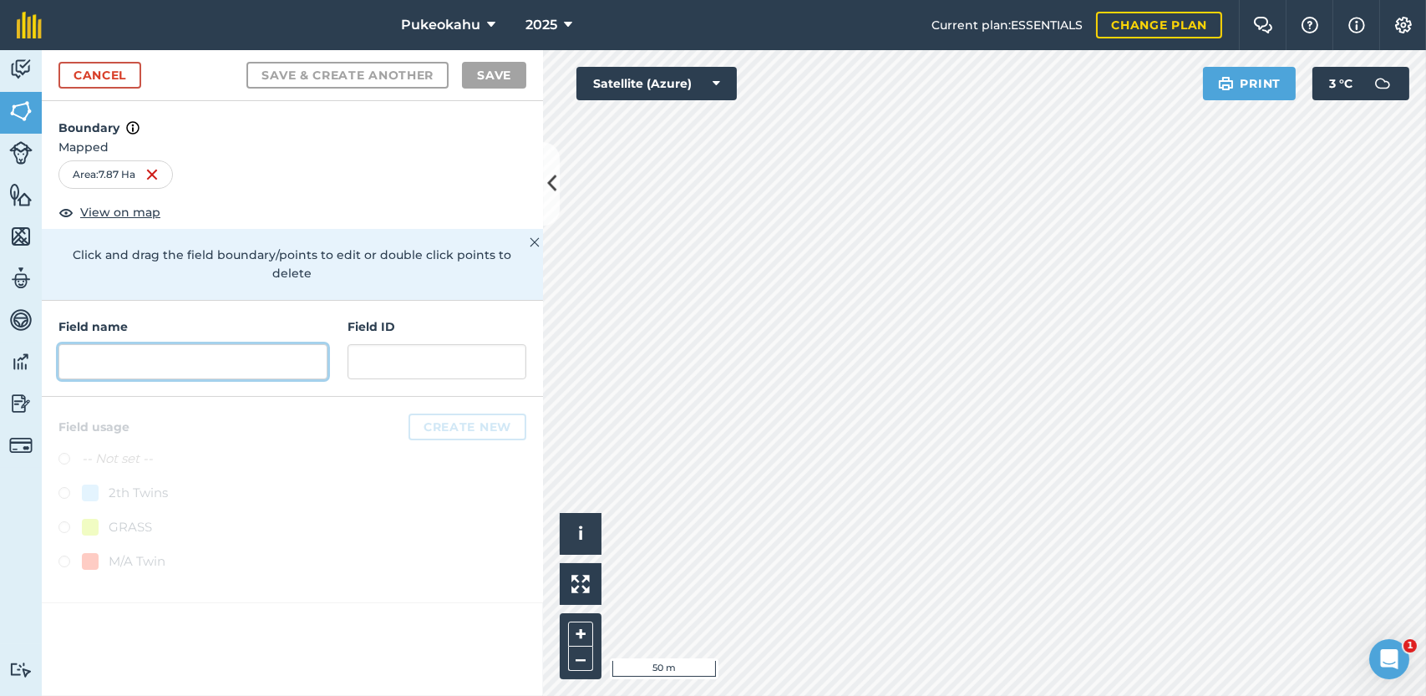
click at [170, 344] on input "text" at bounding box center [192, 361] width 269 height 35
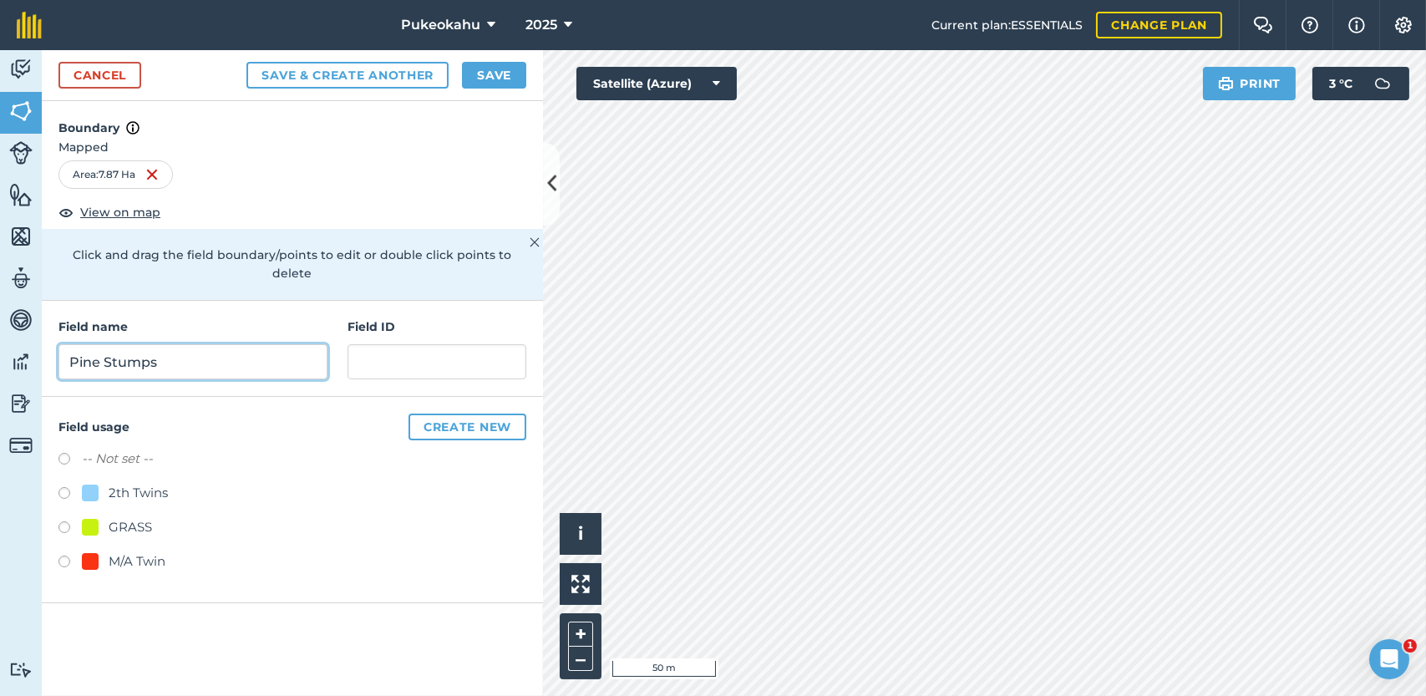
type input "Pine Stumps"
click at [66, 453] on label at bounding box center [69, 461] width 23 height 17
radio input "true"
click at [491, 74] on button "Save" at bounding box center [494, 75] width 64 height 27
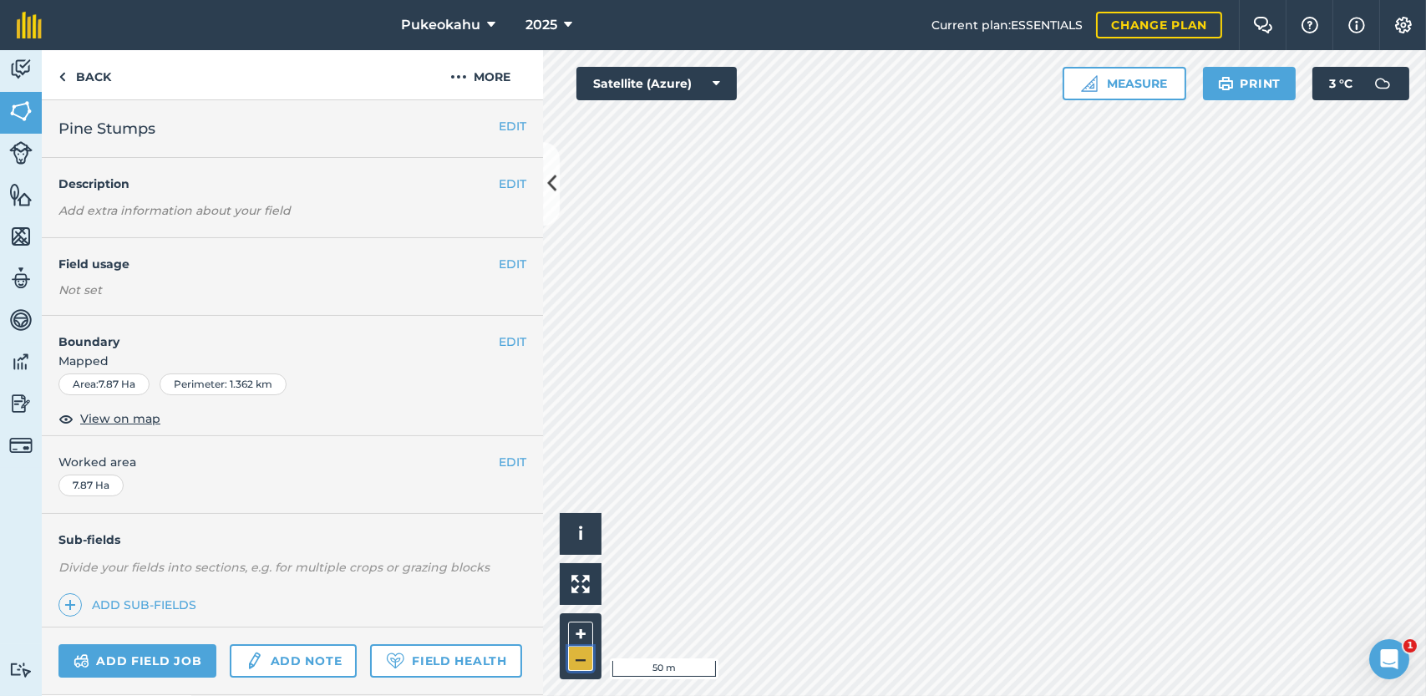
click at [576, 670] on button "–" at bounding box center [580, 659] width 25 height 24
click at [99, 74] on link "Back" at bounding box center [85, 74] width 86 height 49
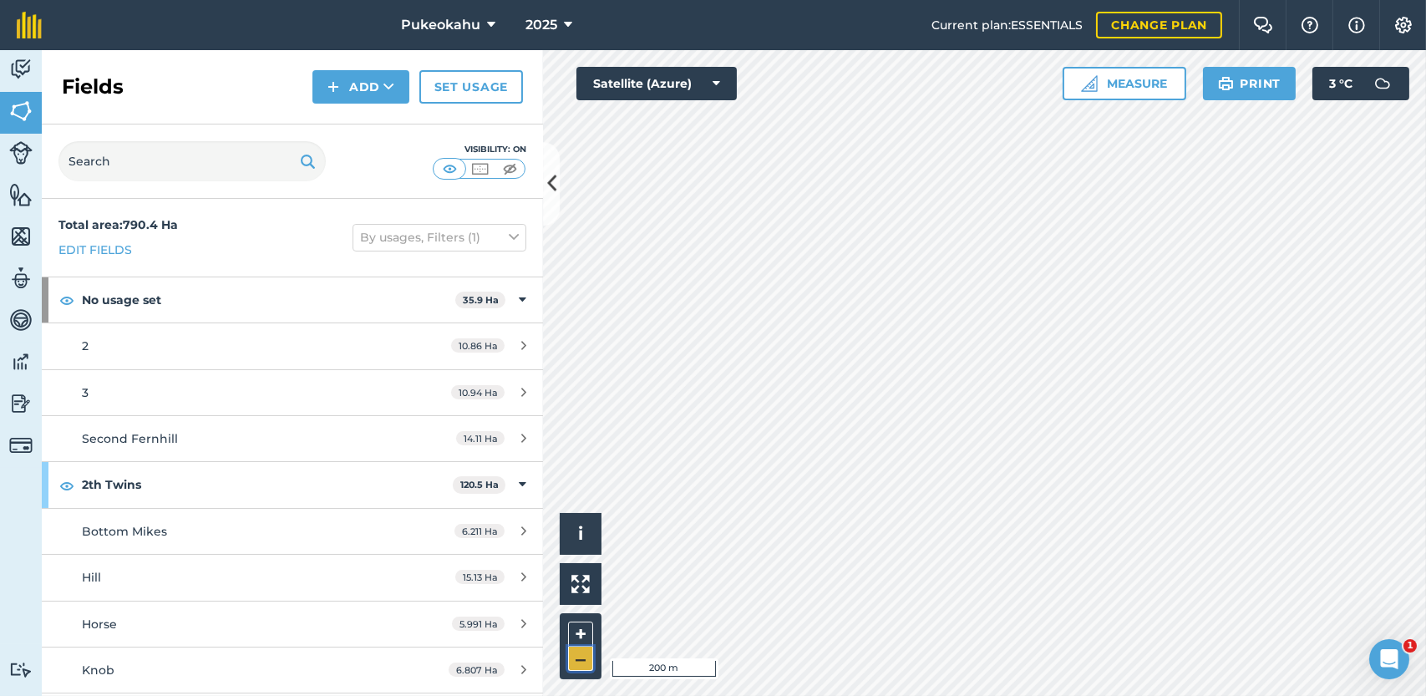
click at [580, 657] on button "–" at bounding box center [580, 659] width 25 height 24
click at [550, 185] on icon at bounding box center [551, 184] width 9 height 29
